Goal: Information Seeking & Learning: Learn about a topic

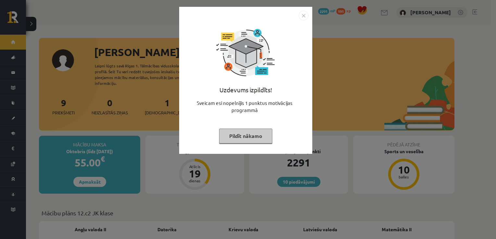
click at [304, 16] on img "Close" at bounding box center [303, 16] width 10 height 10
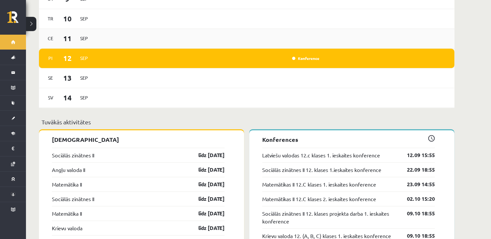
scroll to position [422, 0]
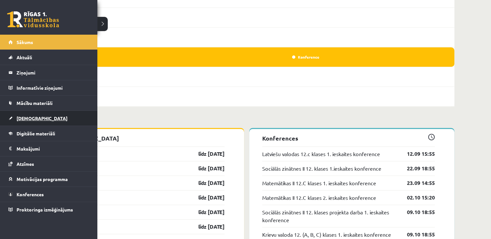
click at [19, 120] on span "[DEMOGRAPHIC_DATA]" at bounding box center [42, 118] width 51 height 6
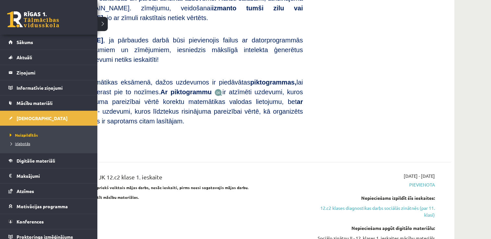
click at [30, 141] on span "Izlabotās" at bounding box center [19, 143] width 22 height 5
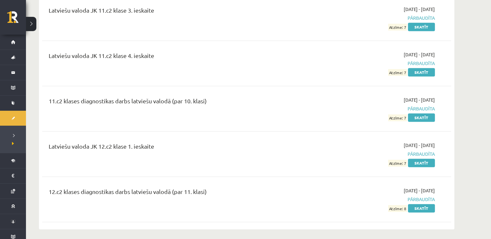
scroll to position [651, 0]
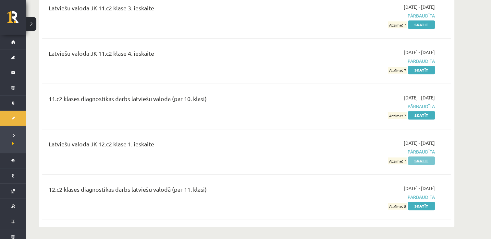
click at [421, 160] on link "Skatīt" at bounding box center [421, 161] width 27 height 8
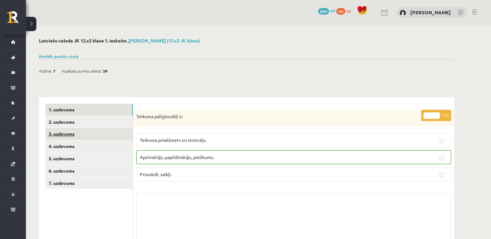
click at [66, 133] on link "3. uzdevums" at bounding box center [88, 134] width 87 height 12
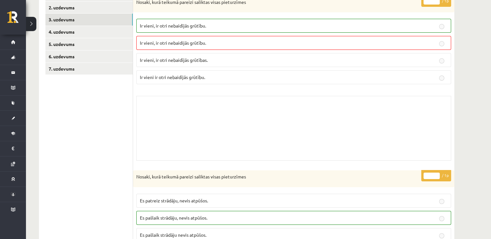
scroll to position [64, 0]
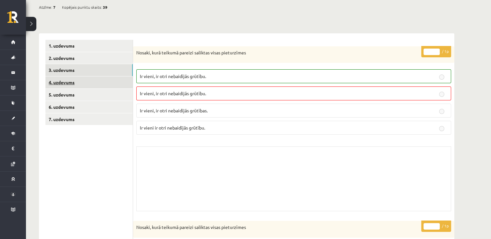
click at [66, 80] on link "4. uzdevums" at bounding box center [88, 83] width 87 height 12
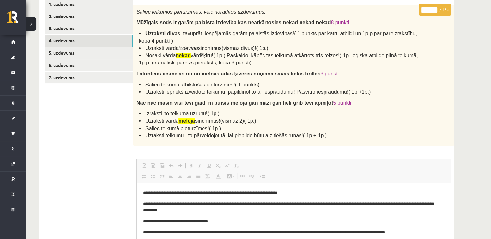
scroll to position [102, 0]
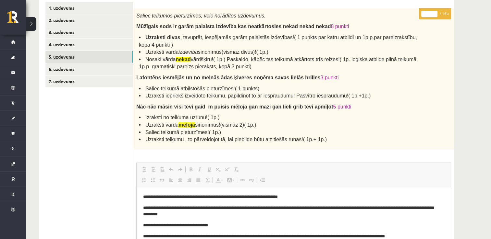
click at [77, 54] on link "5. uzdevums" at bounding box center [88, 57] width 87 height 12
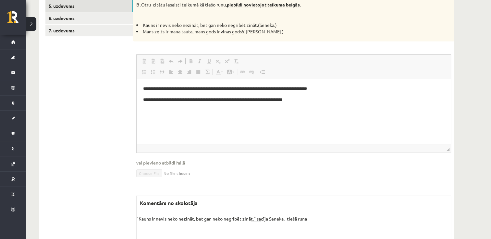
scroll to position [167, 0]
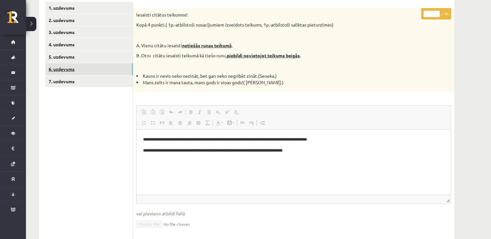
click at [75, 72] on link "6. uzdevums" at bounding box center [88, 69] width 87 height 12
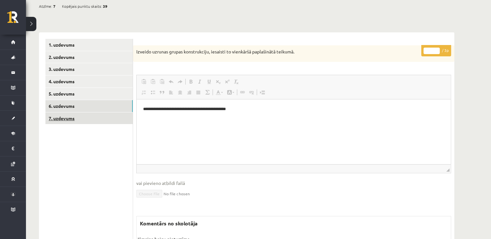
scroll to position [0, 0]
click at [77, 118] on link "7. uzdevums" at bounding box center [88, 119] width 87 height 12
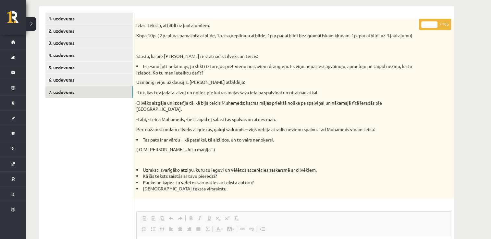
scroll to position [40, 0]
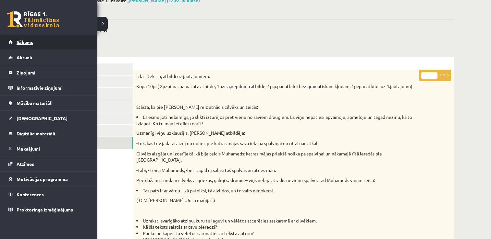
click at [18, 40] on span "Sākums" at bounding box center [25, 42] width 17 height 6
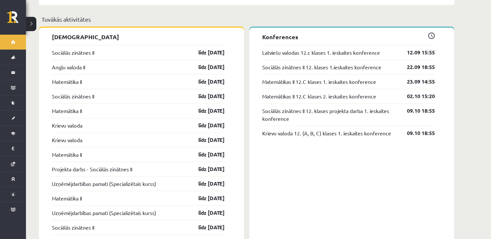
scroll to position [551, 0]
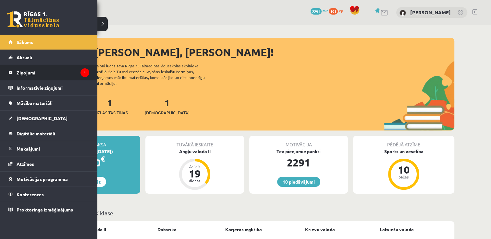
click at [22, 72] on legend "Ziņojumi 1" at bounding box center [53, 72] width 73 height 15
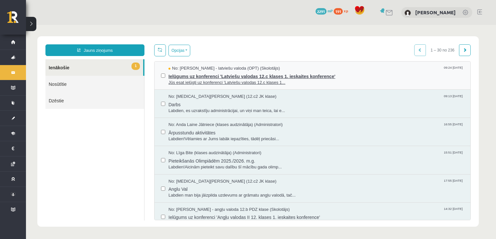
click at [210, 79] on span "Ielūgums uz konferenci 'Latviešu valodas 12.c klases 1. ieskaites konference'" at bounding box center [315, 76] width 295 height 8
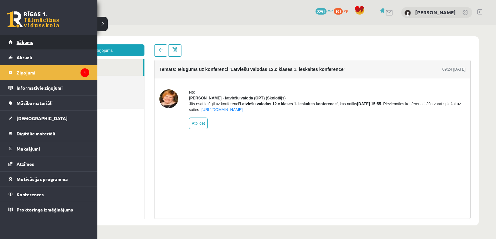
click at [19, 42] on span "Sākums" at bounding box center [25, 42] width 17 height 6
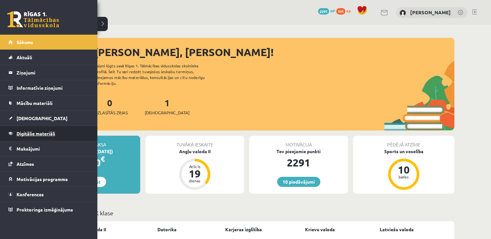
click at [34, 137] on link "Digitālie materiāli" at bounding box center [48, 133] width 81 height 15
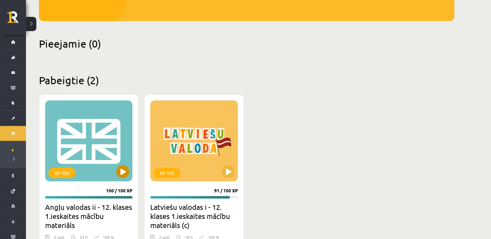
scroll to position [130, 0]
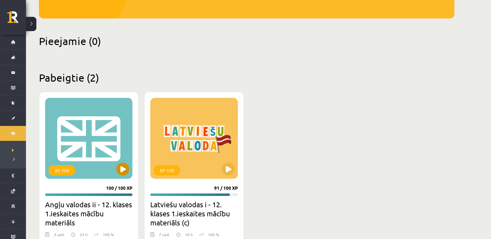
click at [91, 155] on div "XP 100" at bounding box center [88, 138] width 87 height 81
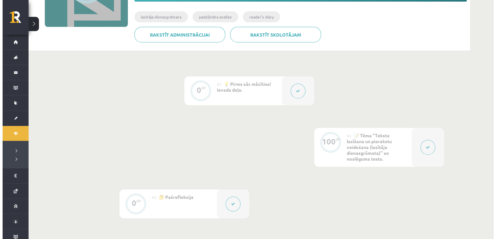
scroll to position [130, 0]
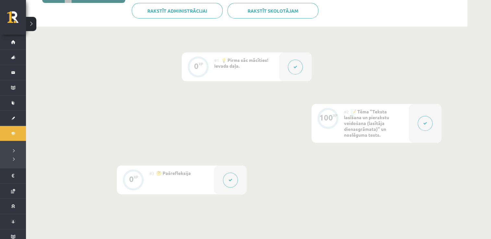
click at [427, 118] on button at bounding box center [425, 123] width 15 height 15
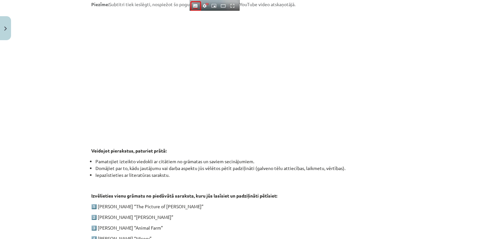
scroll to position [260, 0]
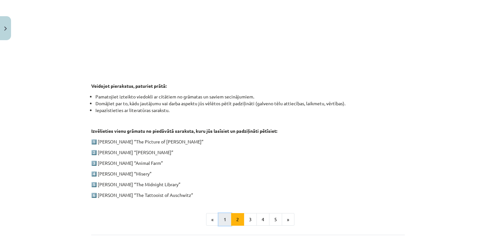
click at [223, 222] on button "1" at bounding box center [224, 219] width 13 height 13
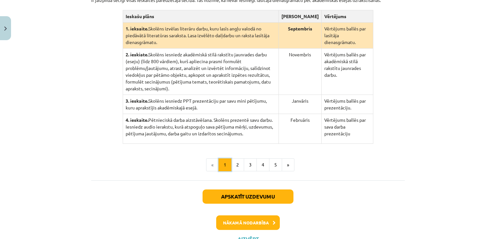
scroll to position [126, 0]
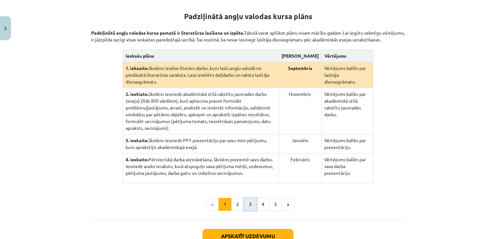
click at [249, 198] on button "3" at bounding box center [250, 204] width 13 height 13
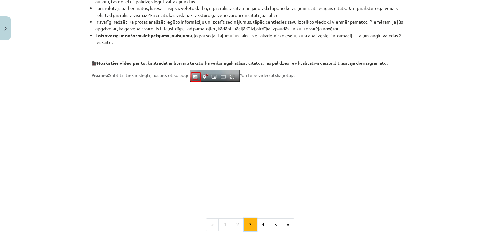
scroll to position [483, 0]
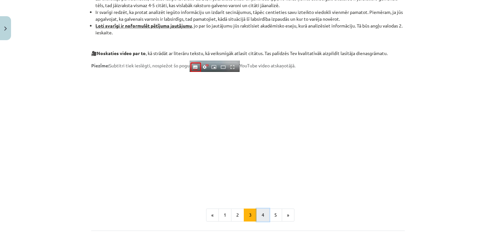
click at [256, 215] on button "4" at bounding box center [262, 215] width 13 height 13
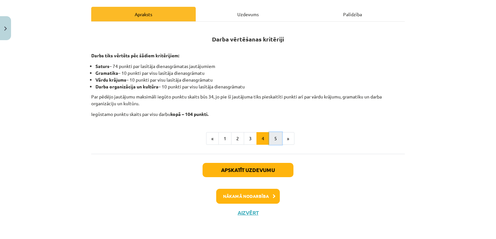
click at [270, 136] on button "5" at bounding box center [275, 138] width 13 height 13
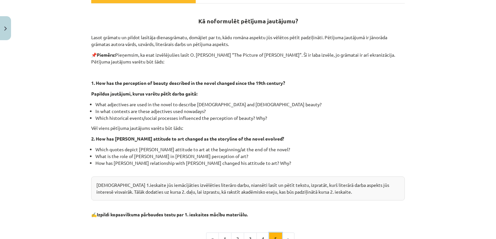
scroll to position [131, 0]
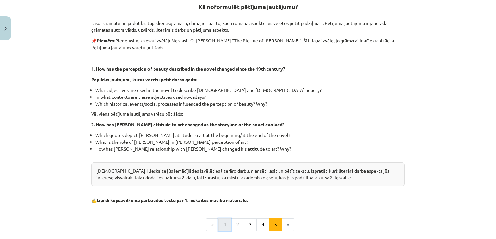
click at [223, 222] on button "1" at bounding box center [224, 225] width 13 height 13
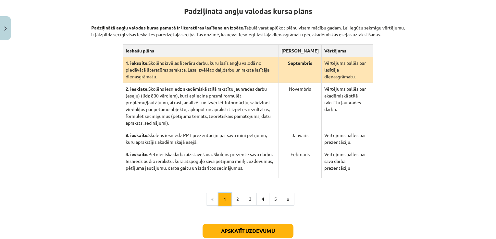
scroll to position [126, 0]
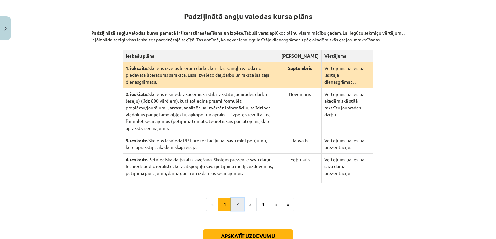
click at [235, 198] on button "2" at bounding box center [237, 204] width 13 height 13
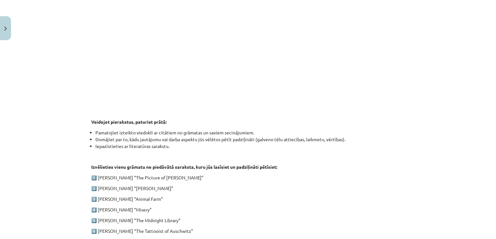
scroll to position [288, 0]
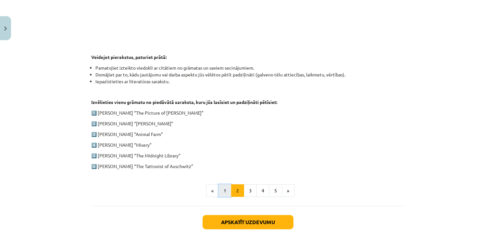
click at [221, 188] on button "1" at bounding box center [224, 191] width 13 height 13
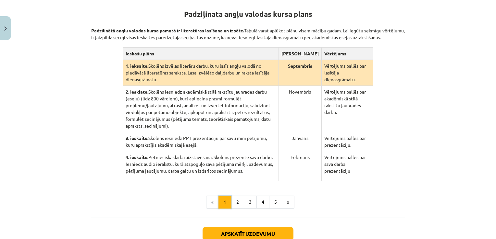
scroll to position [126, 0]
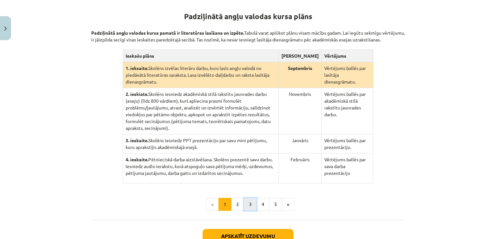
click at [245, 198] on button "3" at bounding box center [250, 204] width 13 height 13
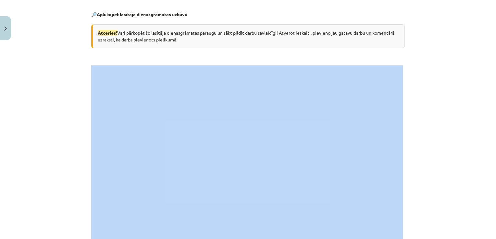
drag, startPoint x: 489, startPoint y: 56, endPoint x: 493, endPoint y: 72, distance: 16.4
click at [493, 71] on div "Mācību tēma: Angļu valodas ii - 12. klases 1.ieskaites mācību materiāls #2 📝 Tē…" at bounding box center [248, 119] width 496 height 239
click at [458, 64] on div "Mācību tēma: Angļu valodas ii - 12. klases 1.ieskaites mācību materiāls #2 📝 Tē…" at bounding box center [248, 119] width 496 height 239
click at [462, 58] on div "Mācību tēma: Angļu valodas ii - 12. klases 1.ieskaites mācību materiāls #2 📝 Tē…" at bounding box center [248, 119] width 496 height 239
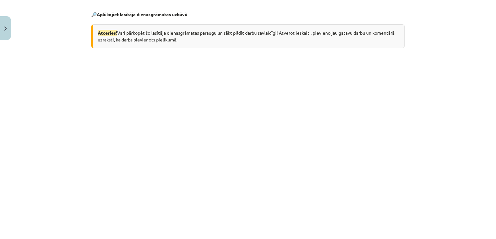
drag, startPoint x: 462, startPoint y: 58, endPoint x: 466, endPoint y: 30, distance: 28.1
click at [466, 30] on div "Mācību tēma: Angļu valodas ii - 12. klases 1.ieskaites mācību materiāls #2 📝 Tē…" at bounding box center [248, 119] width 496 height 239
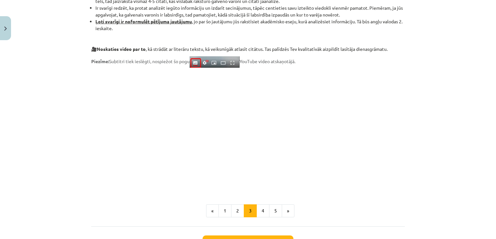
scroll to position [492, 0]
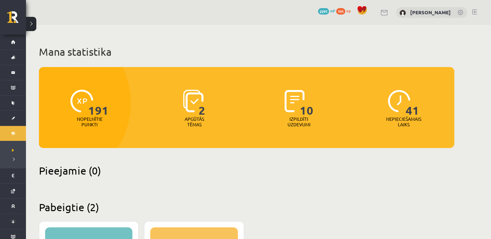
scroll to position [130, 0]
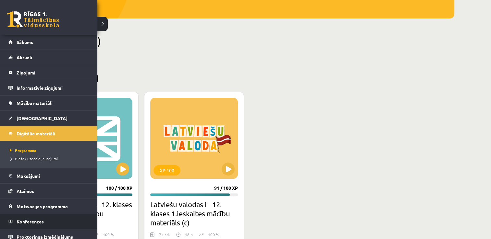
click at [36, 219] on span "Konferences" at bounding box center [30, 222] width 27 height 6
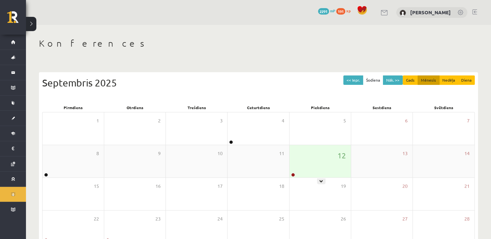
click at [316, 164] on div "12" at bounding box center [319, 161] width 61 height 32
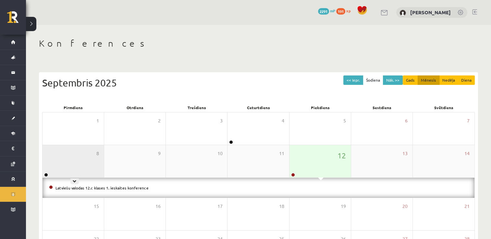
click at [79, 158] on div "8" at bounding box center [72, 161] width 61 height 32
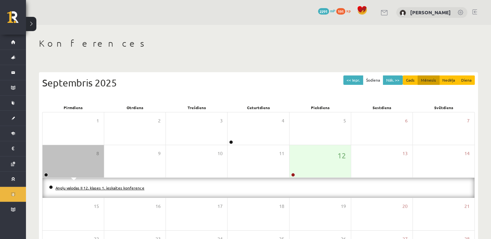
click at [72, 188] on link "Angļu valodas II 12. klases 1. ieskaites konference" at bounding box center [99, 188] width 89 height 5
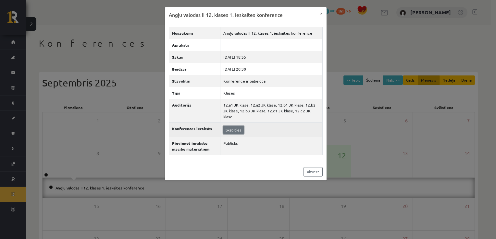
click at [230, 126] on link "Skatīties" at bounding box center [233, 130] width 20 height 8
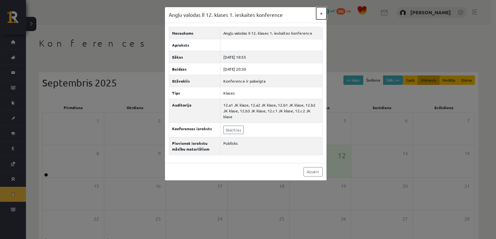
click at [320, 13] on button "×" at bounding box center [321, 13] width 10 height 12
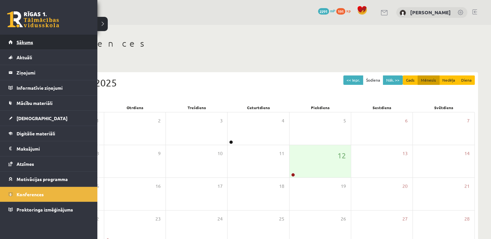
click at [17, 43] on span "Sākums" at bounding box center [25, 42] width 17 height 6
